Goal: Communication & Community: Answer question/provide support

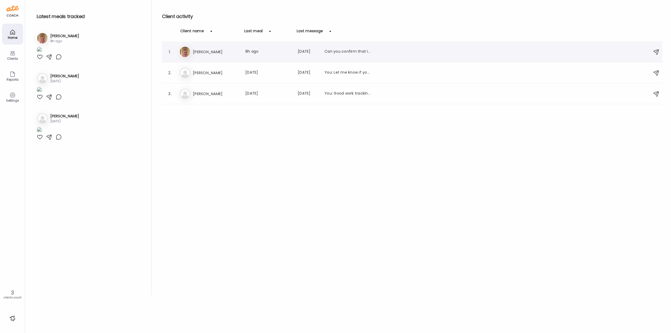
click at [207, 50] on h3 "[PERSON_NAME]" at bounding box center [216, 52] width 46 height 6
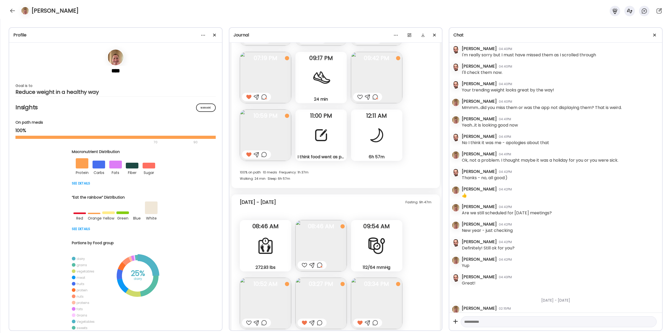
scroll to position [3352, 0]
click at [11, 10] on div at bounding box center [12, 11] width 8 height 8
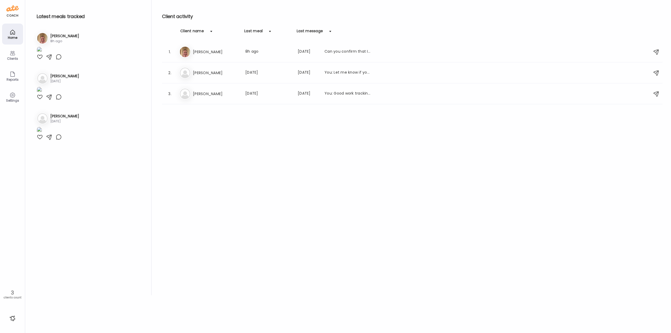
click at [212, 51] on h3 "[PERSON_NAME]" at bounding box center [216, 52] width 46 height 6
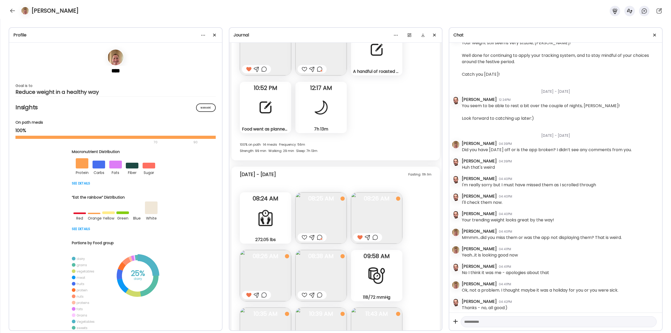
scroll to position [3585, 0]
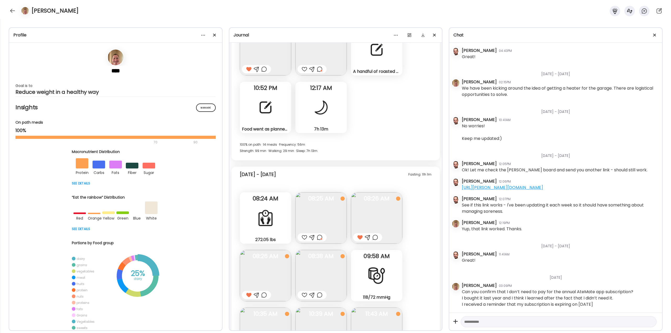
click at [495, 322] on textarea at bounding box center [554, 322] width 180 height 6
type textarea "**********"
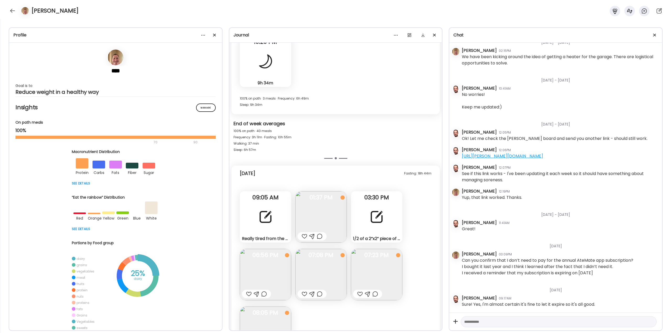
scroll to position [11202, 0]
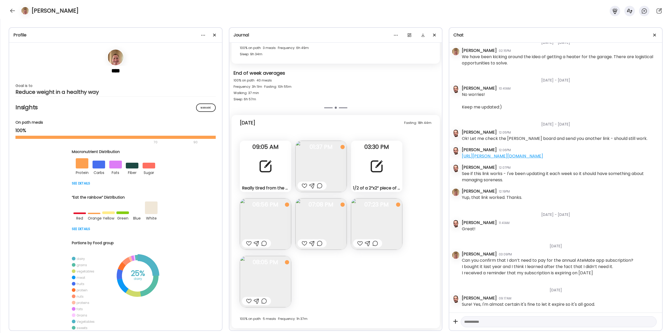
click at [260, 169] on div at bounding box center [265, 166] width 19 height 19
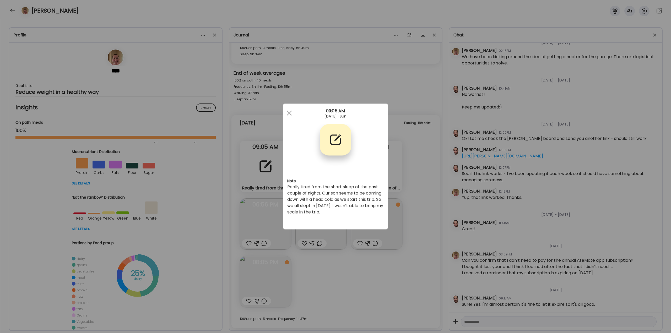
click at [344, 273] on div "Ate Coach Dashboard Wahoo! It’s official Take a moment to set up your Coach Pro…" at bounding box center [335, 166] width 671 height 333
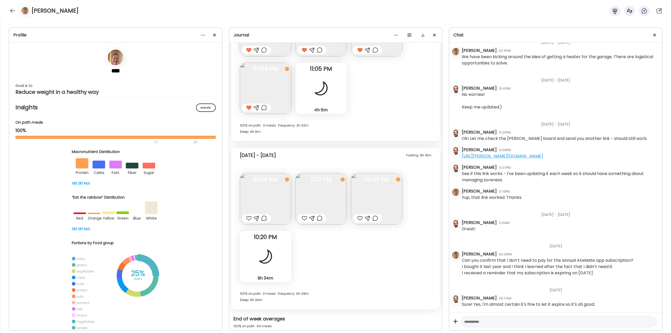
scroll to position [10966, 0]
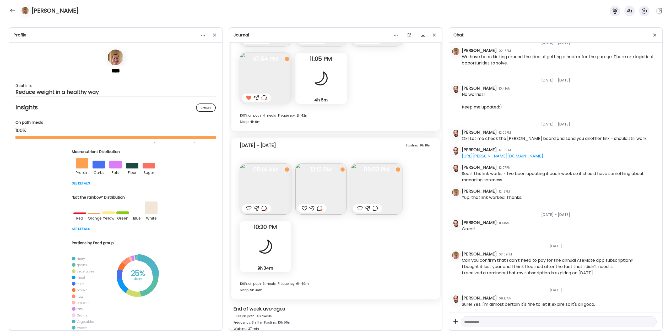
click at [263, 209] on div at bounding box center [264, 208] width 6 height 6
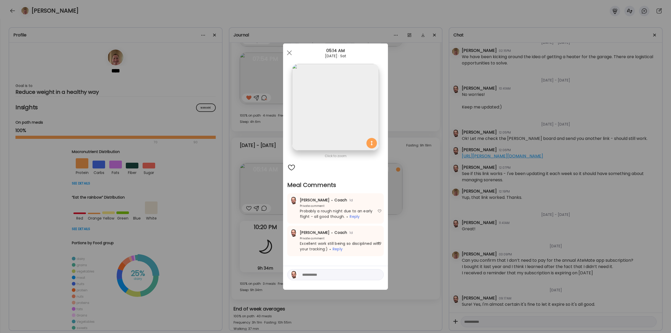
click at [262, 227] on div "Ate Coach Dashboard Wahoo! It’s official Take a moment to set up your Coach Pro…" at bounding box center [335, 166] width 671 height 333
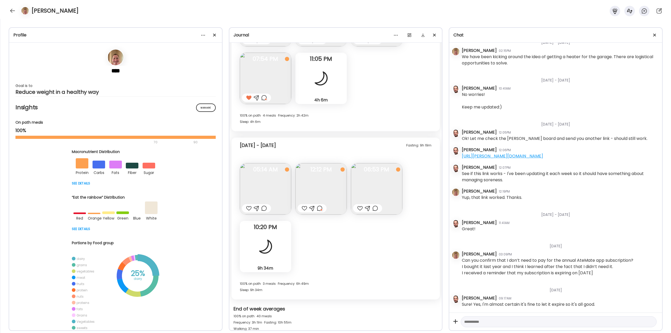
click at [321, 207] on div at bounding box center [320, 208] width 6 height 6
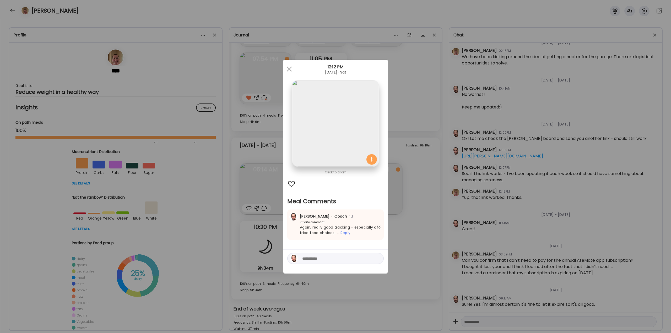
click at [400, 232] on div "Ate Coach Dashboard Wahoo! It’s official Take a moment to set up your Coach Pro…" at bounding box center [335, 166] width 671 height 333
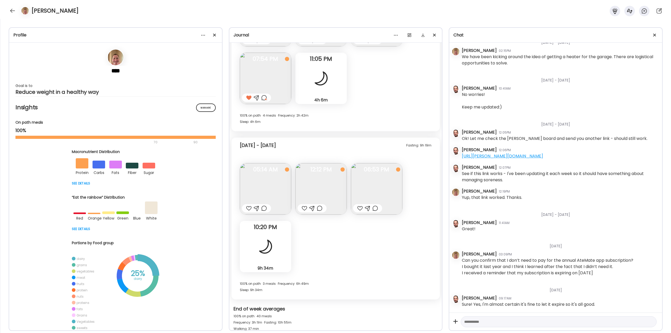
click at [264, 210] on div at bounding box center [264, 208] width 6 height 6
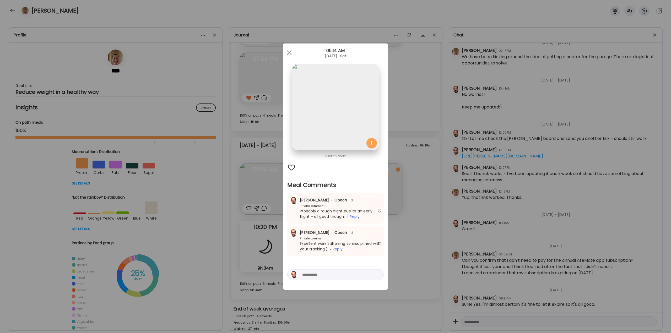
click at [407, 234] on div "Ate Coach Dashboard Wahoo! It’s official Take a moment to set up your Coach Pro…" at bounding box center [335, 166] width 671 height 333
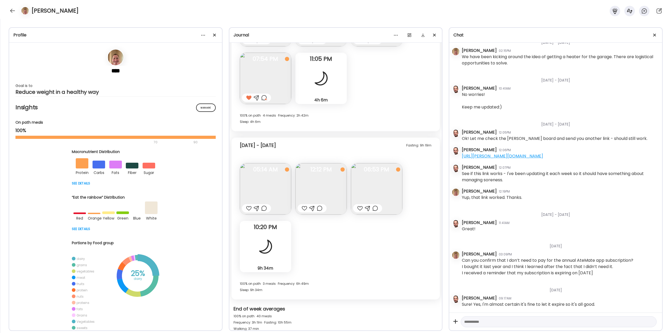
click at [323, 196] on img at bounding box center [320, 188] width 51 height 51
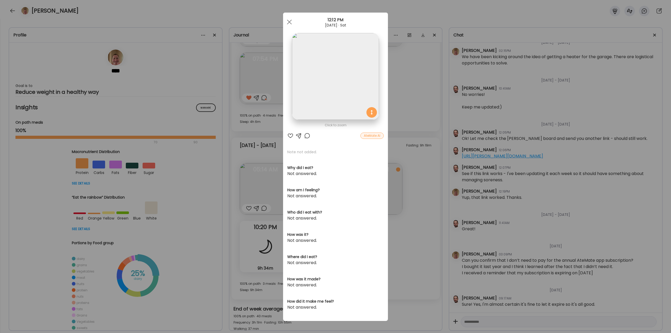
click at [430, 215] on div "Ate Coach Dashboard Wahoo! It’s official Take a moment to set up your Coach Pro…" at bounding box center [335, 166] width 671 height 333
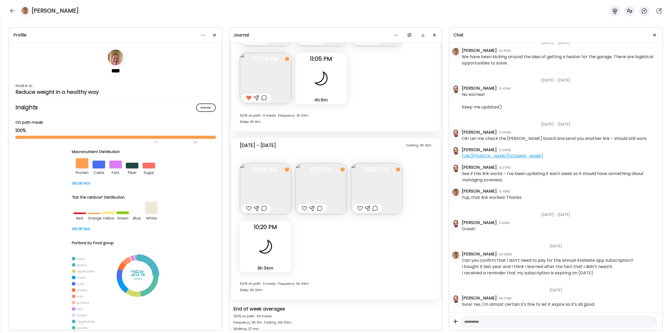
click at [318, 208] on div at bounding box center [320, 208] width 6 height 6
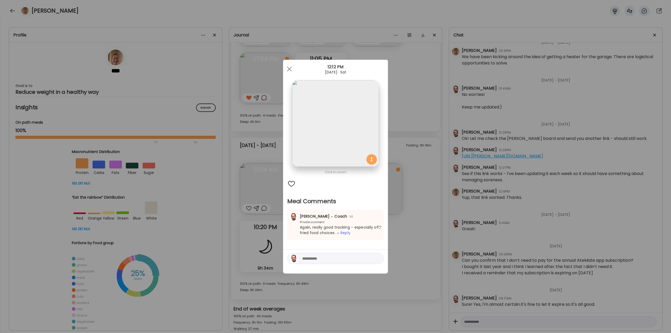
drag, startPoint x: 417, startPoint y: 230, endPoint x: 411, endPoint y: 227, distance: 6.4
click at [416, 230] on div "Ate Coach Dashboard Wahoo! It’s official Take a moment to set up your Coach Pro…" at bounding box center [335, 166] width 671 height 333
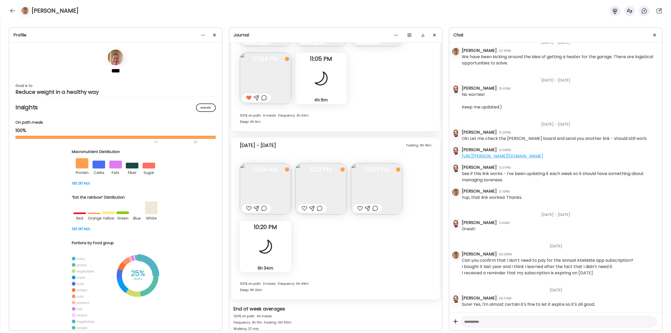
click at [373, 209] on div at bounding box center [376, 208] width 6 height 6
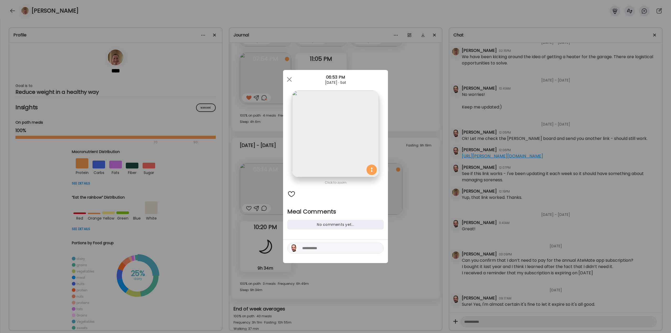
click at [339, 248] on textarea at bounding box center [337, 248] width 71 height 6
type textarea "**********"
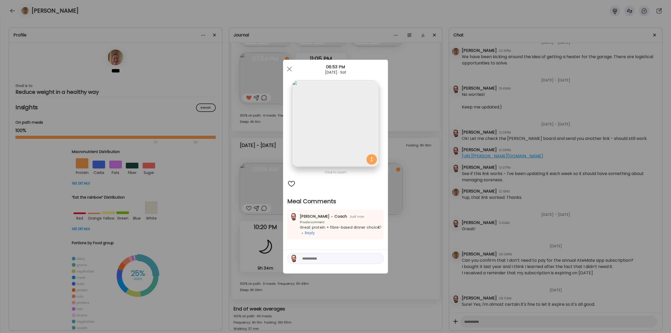
click at [416, 258] on div "Ate Coach Dashboard Wahoo! It’s official Take a moment to set up your Coach Pro…" at bounding box center [335, 166] width 671 height 333
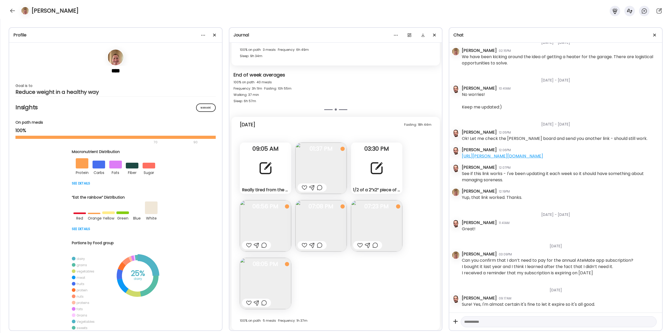
scroll to position [11202, 0]
click at [266, 177] on div "Really tired from the short sleep of the past couple of nights. Our son seems t…" at bounding box center [265, 166] width 51 height 51
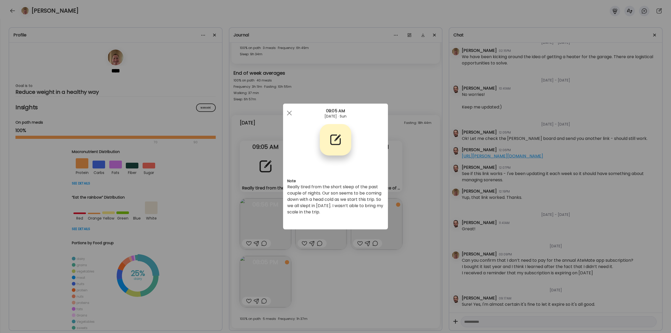
click at [340, 263] on div "Ate Coach Dashboard Wahoo! It’s official Take a moment to set up your Coach Pro…" at bounding box center [335, 166] width 671 height 333
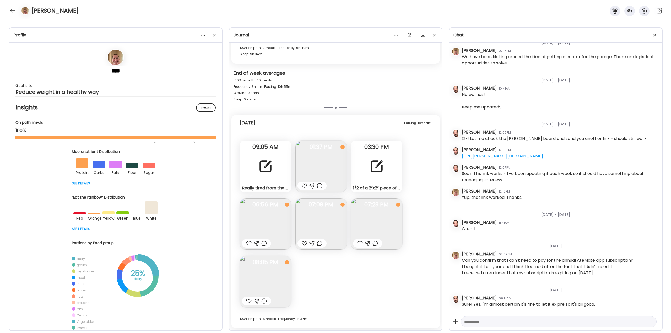
click at [319, 186] on div at bounding box center [320, 186] width 6 height 6
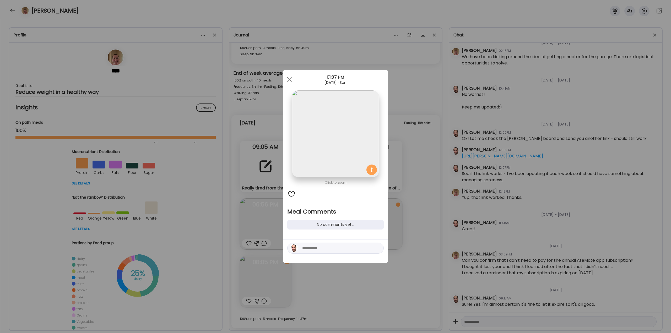
click at [321, 244] on div at bounding box center [335, 248] width 96 height 11
click at [320, 249] on textarea at bounding box center [337, 248] width 71 height 6
type textarea "**********"
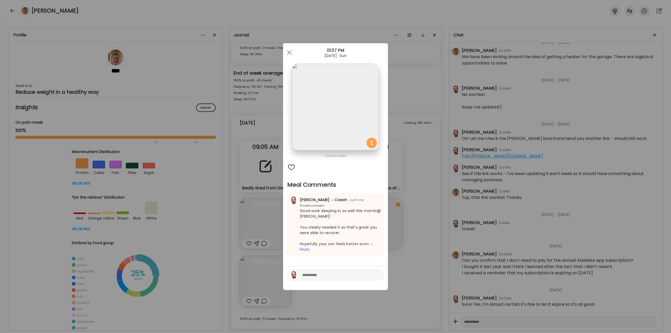
click at [411, 228] on div "Ate Coach Dashboard Wahoo! It’s official Take a moment to set up your Coach Pro…" at bounding box center [335, 166] width 671 height 333
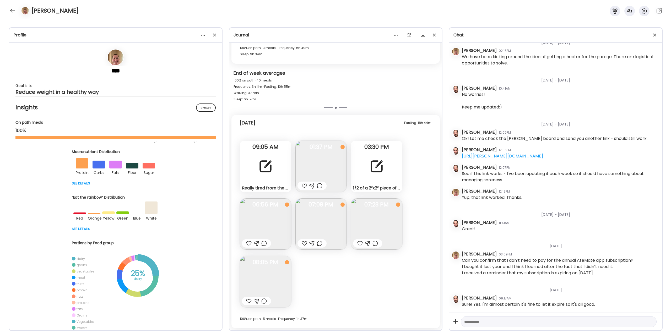
click at [371, 160] on div at bounding box center [376, 166] width 19 height 19
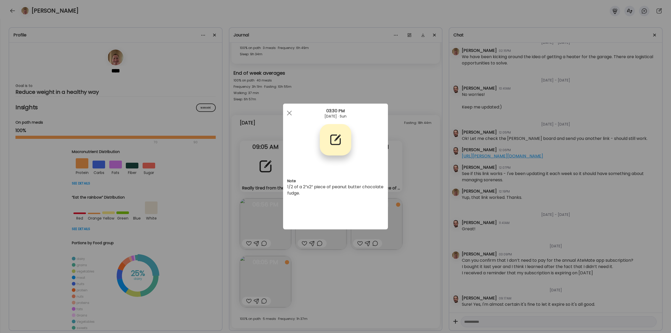
click at [401, 193] on div "Ate Coach Dashboard Wahoo! It’s official Take a moment to set up your Coach Pro…" at bounding box center [335, 166] width 671 height 333
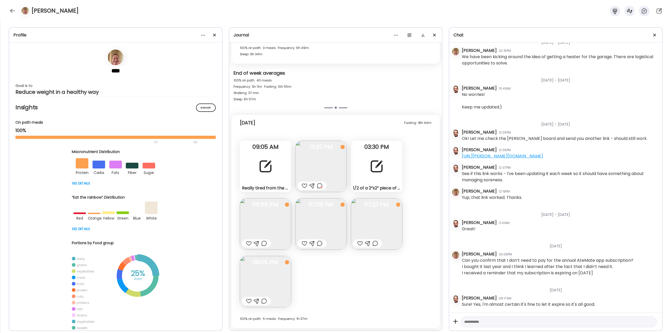
click at [255, 223] on img at bounding box center [265, 223] width 51 height 51
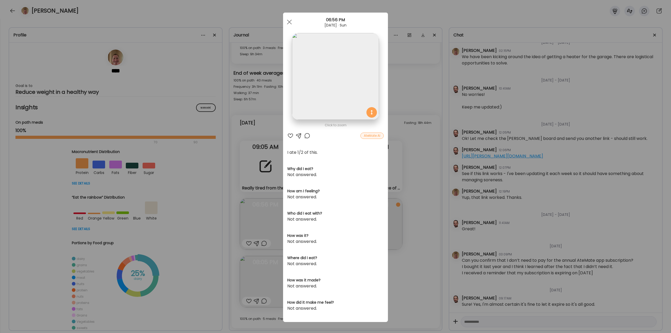
click at [400, 167] on div "Ate Coach Dashboard Wahoo! It’s official Take a moment to set up your Coach Pro…" at bounding box center [335, 166] width 671 height 333
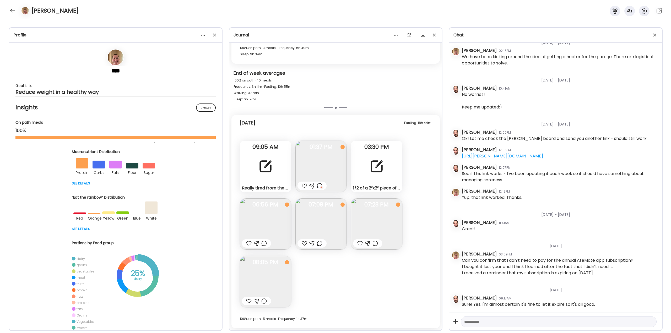
click at [262, 243] on div at bounding box center [264, 243] width 6 height 6
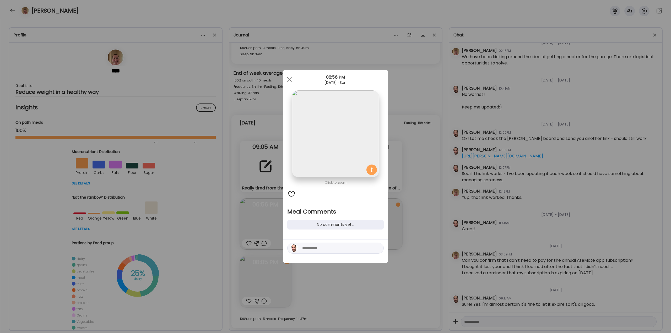
click at [306, 249] on textarea at bounding box center [337, 248] width 71 height 6
type textarea "**********"
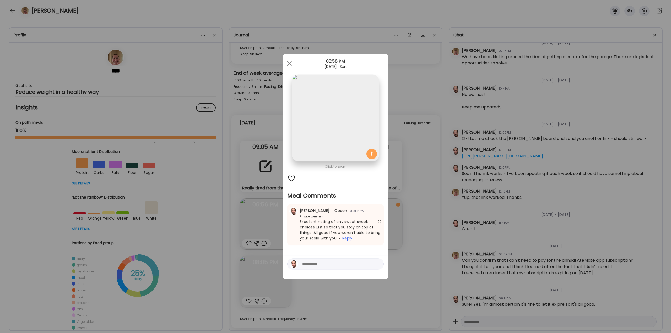
click at [419, 214] on div "Ate Coach Dashboard Wahoo! It’s official Take a moment to set up your Coach Pro…" at bounding box center [335, 166] width 671 height 333
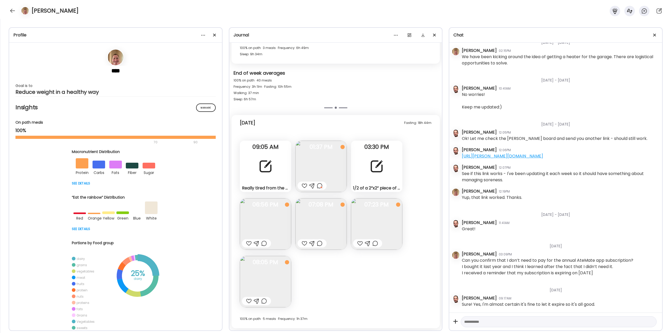
click at [308, 223] on img at bounding box center [320, 223] width 51 height 51
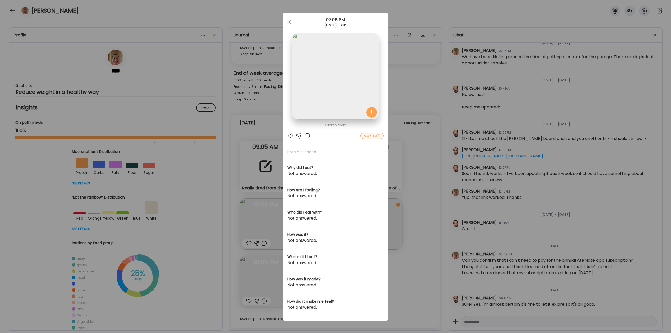
click at [305, 137] on div at bounding box center [307, 136] width 6 height 6
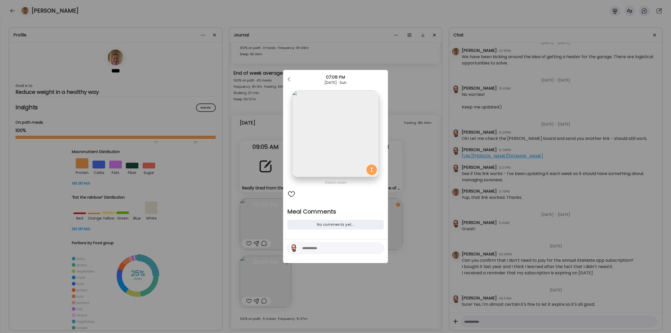
click at [321, 246] on textarea at bounding box center [337, 248] width 71 height 6
type textarea "**********"
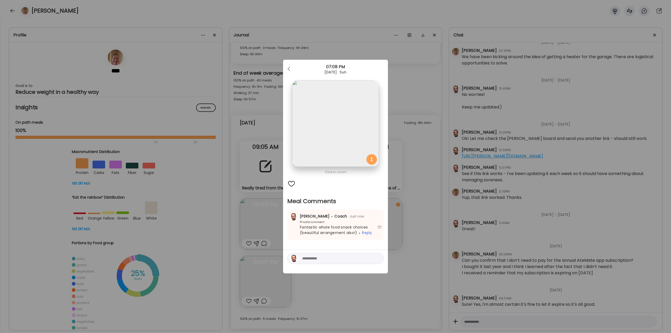
click at [425, 203] on div "Ate Coach Dashboard Wahoo! It’s official Take a moment to set up your Coach Pro…" at bounding box center [335, 166] width 671 height 333
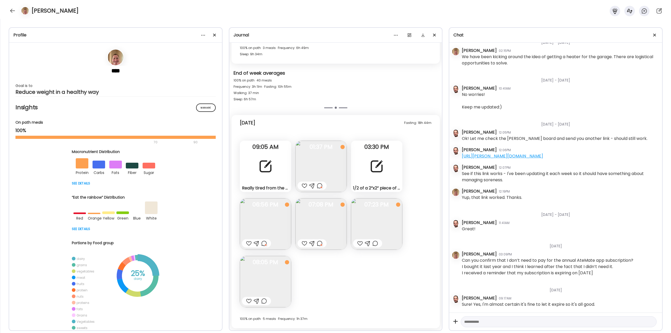
click at [366, 219] on img at bounding box center [376, 223] width 51 height 51
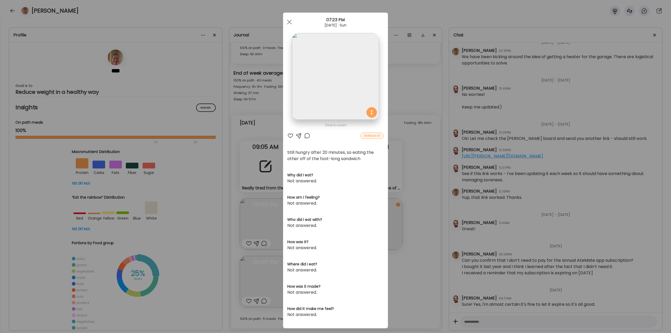
click at [304, 136] on div at bounding box center [307, 136] width 6 height 6
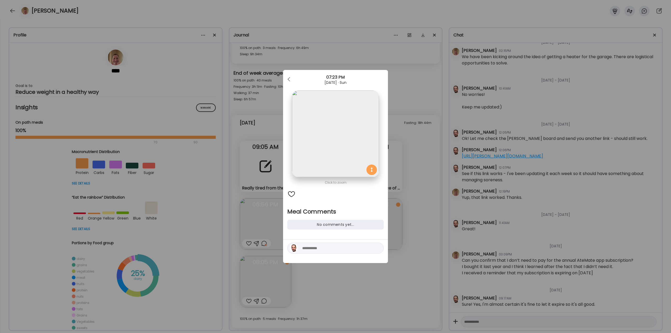
click at [318, 248] on textarea at bounding box center [337, 248] width 71 height 6
type textarea "**********"
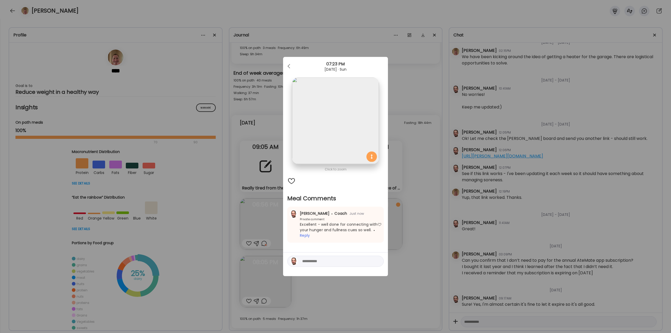
click at [393, 213] on div "Ate Coach Dashboard Wahoo! It’s official Take a moment to set up your Coach Pro…" at bounding box center [335, 166] width 671 height 333
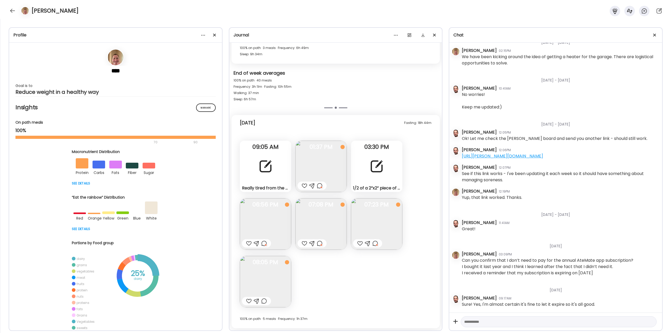
click at [263, 284] on img at bounding box center [265, 281] width 51 height 51
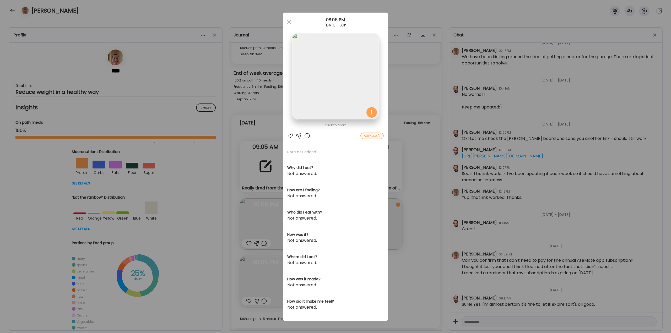
click at [305, 134] on div at bounding box center [307, 136] width 6 height 6
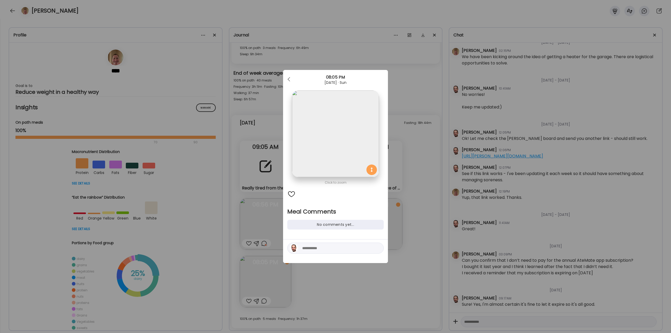
click at [315, 248] on textarea at bounding box center [337, 248] width 71 height 6
type textarea "**********"
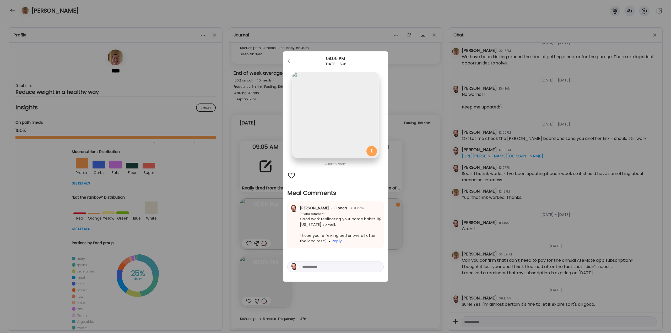
click at [418, 206] on div "Ate Coach Dashboard Wahoo! It’s official Take a moment to set up your Coach Pro…" at bounding box center [335, 166] width 671 height 333
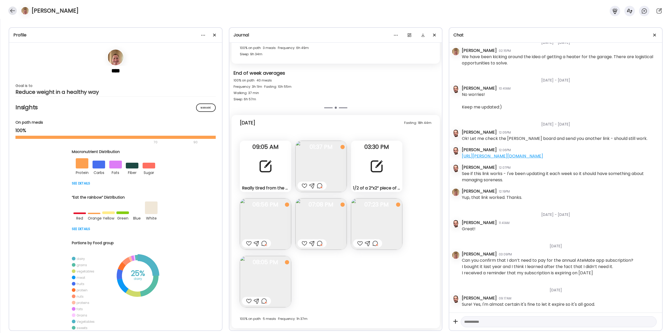
click at [11, 13] on div at bounding box center [12, 11] width 8 height 8
